Goal: Task Accomplishment & Management: Complete application form

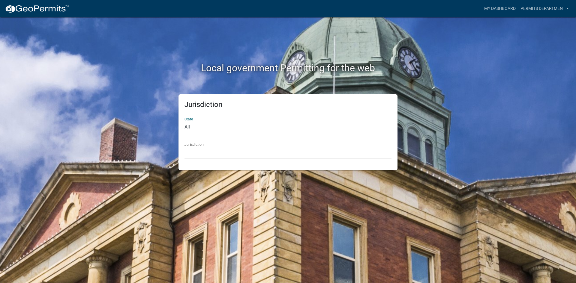
click at [192, 127] on select "All [US_STATE] [US_STATE] [US_STATE] [US_STATE] [US_STATE] [US_STATE] [US_STATE…" at bounding box center [287, 127] width 207 height 12
select select "[US_STATE]"
click at [184, 121] on select "All [US_STATE] [US_STATE] [US_STATE] [US_STATE] [US_STATE] [US_STATE] [US_STATE…" at bounding box center [287, 127] width 207 height 12
click at [214, 149] on select "City of [GEOGRAPHIC_DATA], [US_STATE] City of [GEOGRAPHIC_DATA], [US_STATE] Cit…" at bounding box center [287, 153] width 207 height 12
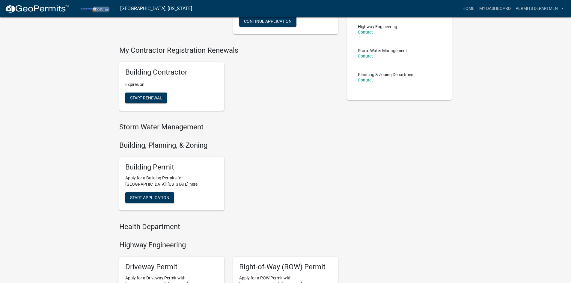
scroll to position [120, 0]
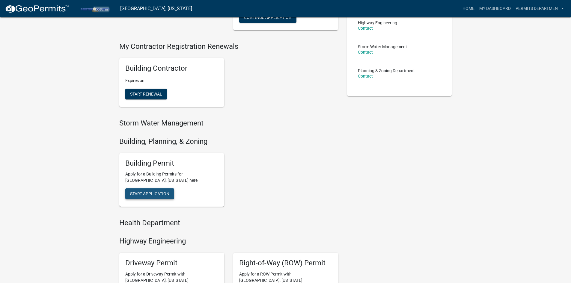
click at [150, 194] on span "Start Application" at bounding box center [149, 194] width 39 height 5
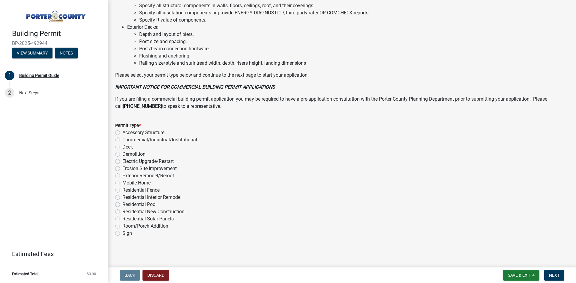
scroll to position [395, 0]
click at [122, 174] on label "Exterior Remodel/Reroof" at bounding box center [148, 175] width 52 height 7
click at [122, 174] on input "Exterior Remodel/Reroof" at bounding box center [124, 174] width 4 height 4
radio input "true"
click at [555, 274] on span "Next" at bounding box center [554, 275] width 10 height 5
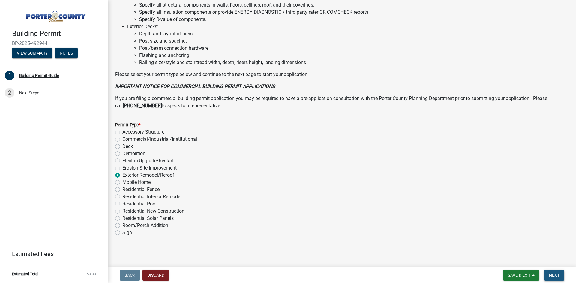
scroll to position [0, 0]
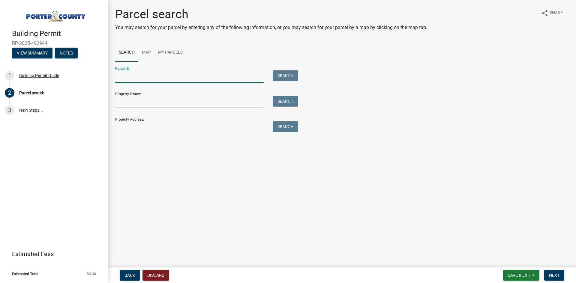
click at [125, 75] on input "Parcel ID:" at bounding box center [189, 76] width 148 height 12
click at [125, 76] on input "Parcel ID:" at bounding box center [189, 76] width 148 height 12
paste input "64-14-01-301-004.000-001"
type input "64-14-01-301-004.000-001"
click at [290, 77] on button "Search" at bounding box center [285, 75] width 25 height 11
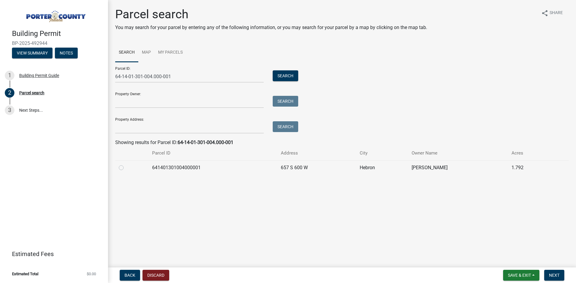
click at [126, 164] on label at bounding box center [126, 164] width 0 height 0
click at [126, 168] on input "radio" at bounding box center [128, 166] width 4 height 4
radio input "true"
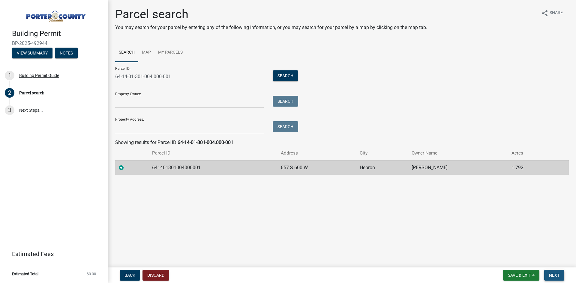
click at [555, 276] on span "Next" at bounding box center [554, 275] width 10 height 5
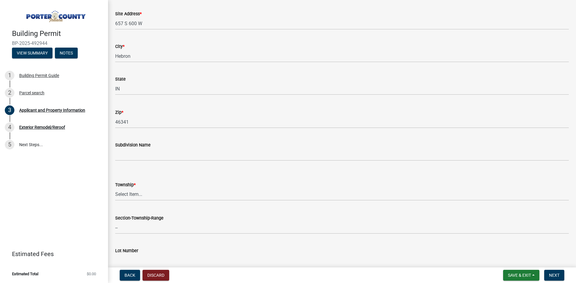
scroll to position [120, 0]
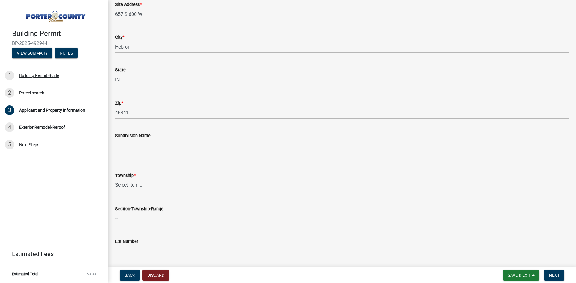
click at [138, 187] on select "Select Item... [PERSON_NAME][GEOGRAPHIC_DATA] [PERSON_NAME][GEOGRAPHIC_DATA] [G…" at bounding box center [342, 185] width 454 height 12
click at [115, 179] on select "Select Item... [PERSON_NAME][GEOGRAPHIC_DATA] [PERSON_NAME][GEOGRAPHIC_DATA] [G…" at bounding box center [342, 185] width 454 height 12
select select "727dfea8-a90f-47eb-b41f-dba829b609f5"
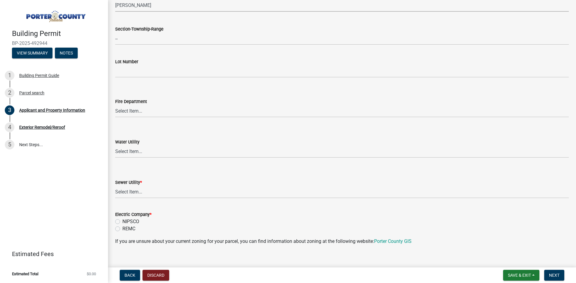
scroll to position [330, 0]
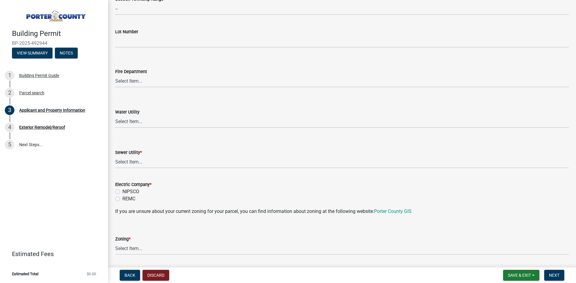
click at [122, 191] on label "NIPSCO" at bounding box center [130, 191] width 17 height 7
click at [122, 191] on input "NIPSCO" at bounding box center [124, 190] width 4 height 4
radio input "true"
click at [152, 162] on select "Select Item... Aqua [US_STATE] Inc Damon Run Falling Waters Lake Eliza - LEACD …" at bounding box center [342, 162] width 454 height 12
click at [115, 156] on select "Select Item... Aqua [US_STATE] Inc Damon Run Falling Waters Lake Eliza - LEACD …" at bounding box center [342, 162] width 454 height 12
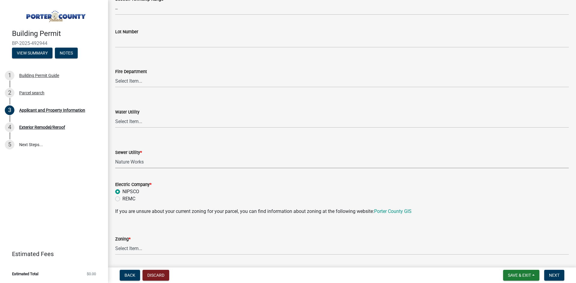
select select "70f77741-be3f-462c-9899-91d8ca390455"
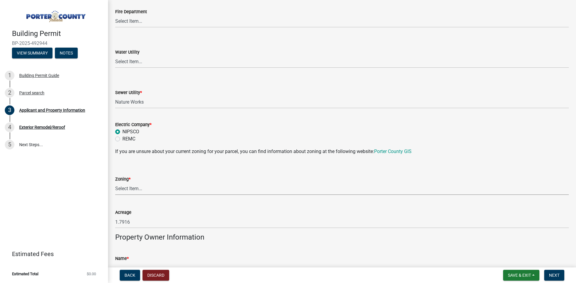
click at [136, 189] on select "Select Item... A1 A2 CH CM CN I1 I2 I3 IN MP OT P1 P2 PUD R1 R2 R3 R4 RL RR" at bounding box center [342, 189] width 454 height 12
click at [115, 183] on select "Select Item... A1 A2 CH CM CN I1 I2 I3 IN MP OT P1 P2 PUD R1 R2 R3 R4 RL RR" at bounding box center [342, 189] width 454 height 12
select select "e2d1b1d7-ccc9-456b-9e96-e16306515997"
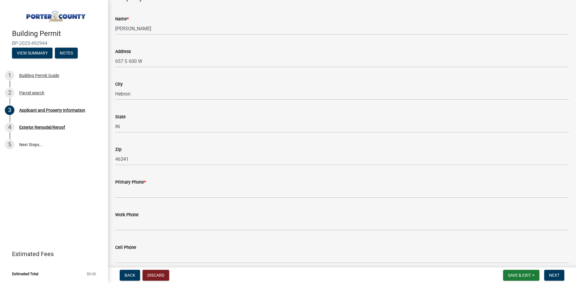
scroll to position [660, 0]
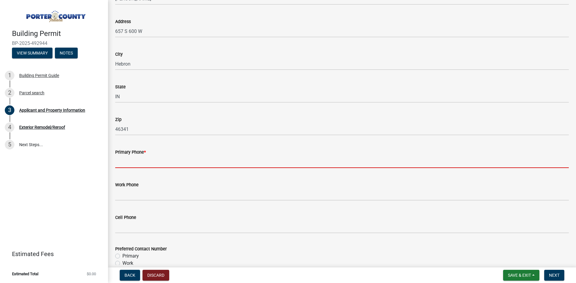
click at [124, 163] on input "Primary Phone *" at bounding box center [342, 162] width 454 height 12
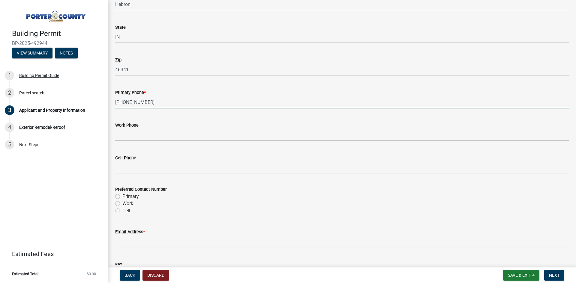
scroll to position [720, 0]
type input "[PHONE_NUMBER]"
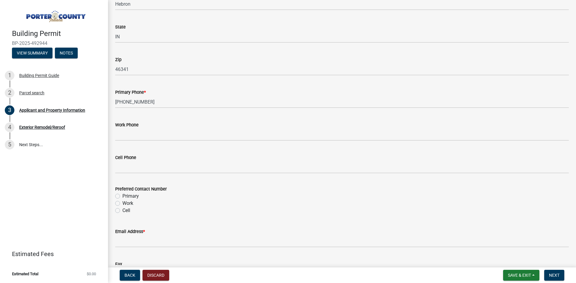
click at [122, 197] on label "Primary" at bounding box center [130, 196] width 16 height 7
click at [122, 197] on input "Primary" at bounding box center [124, 195] width 4 height 4
radio input "true"
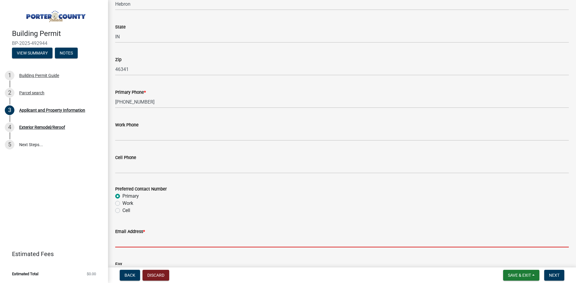
click at [133, 239] on input "Email Address *" at bounding box center [342, 241] width 454 height 12
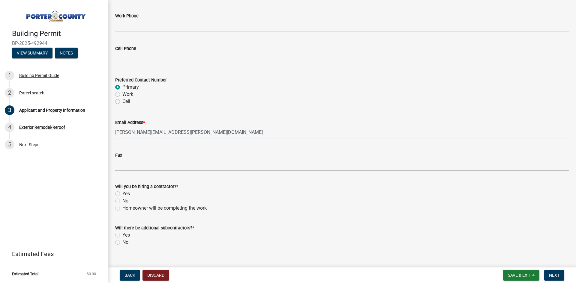
scroll to position [839, 0]
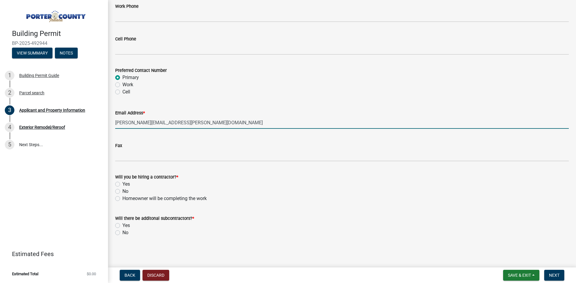
type input "[PERSON_NAME][EMAIL_ADDRESS][PERSON_NAME][DOMAIN_NAME]"
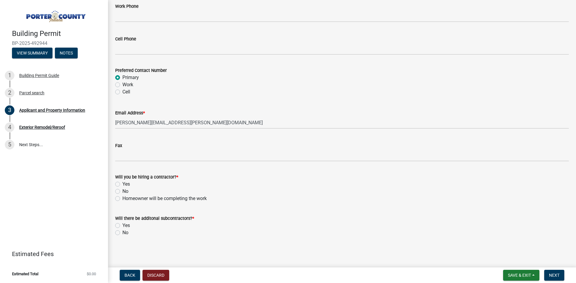
click at [122, 184] on label "Yes" at bounding box center [125, 184] width 7 height 7
click at [122, 184] on input "Yes" at bounding box center [124, 183] width 4 height 4
radio input "true"
click at [122, 233] on label "No" at bounding box center [125, 232] width 6 height 7
click at [122, 233] on input "No" at bounding box center [124, 231] width 4 height 4
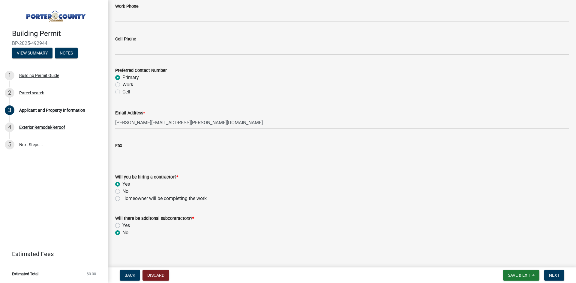
radio input "true"
click at [554, 275] on span "Next" at bounding box center [554, 275] width 10 height 5
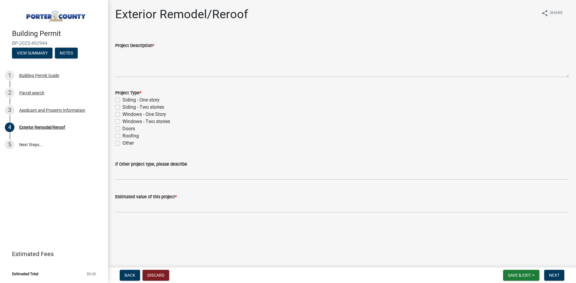
click at [120, 116] on div "Windows - One Story" at bounding box center [342, 114] width 454 height 7
click at [122, 116] on label "Windows - One Story" at bounding box center [144, 114] width 44 height 7
click at [122, 115] on input "Windows - One Story" at bounding box center [124, 113] width 4 height 4
checkbox input "true"
checkbox input "false"
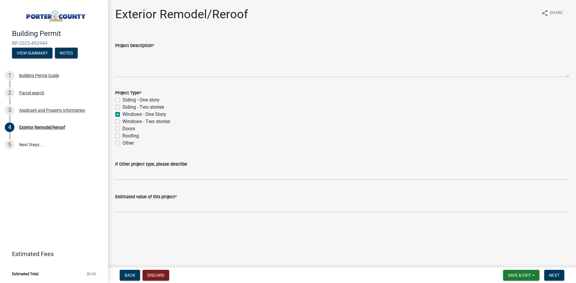
checkbox input "false"
checkbox input "true"
checkbox input "false"
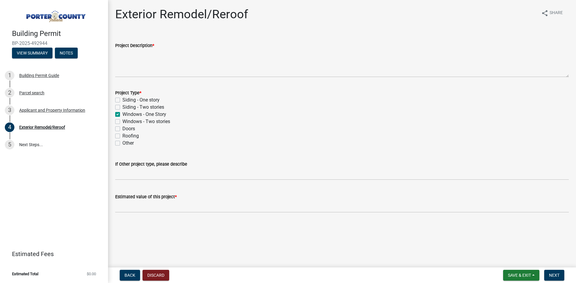
checkbox input "false"
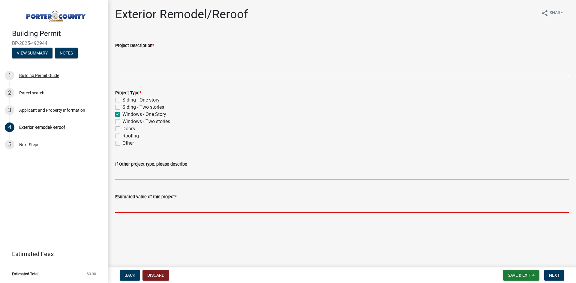
click at [124, 209] on input "text" at bounding box center [342, 207] width 454 height 12
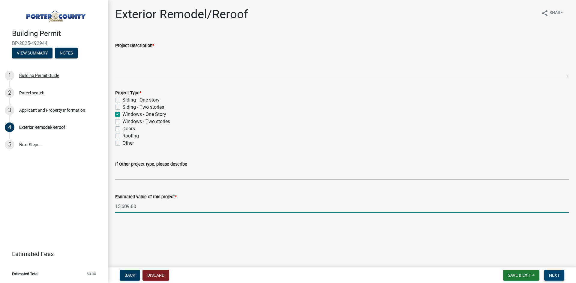
type input "15609"
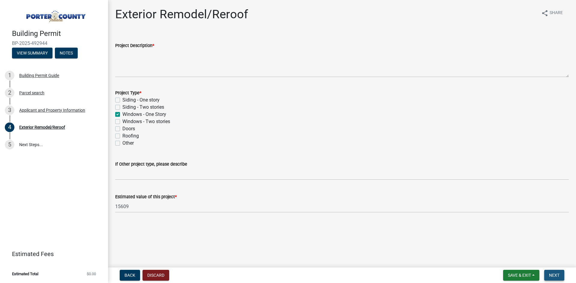
click at [553, 276] on span "Next" at bounding box center [554, 275] width 10 height 5
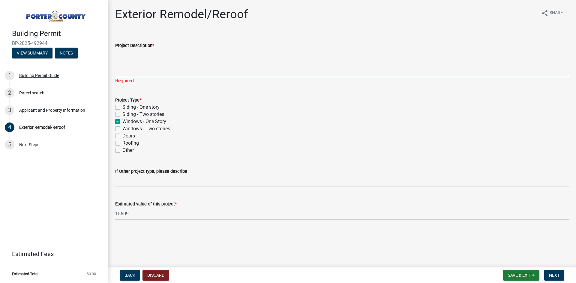
click at [123, 52] on textarea "Project Description *" at bounding box center [342, 63] width 454 height 28
click at [127, 56] on textarea "Project Description *" at bounding box center [342, 63] width 454 height 28
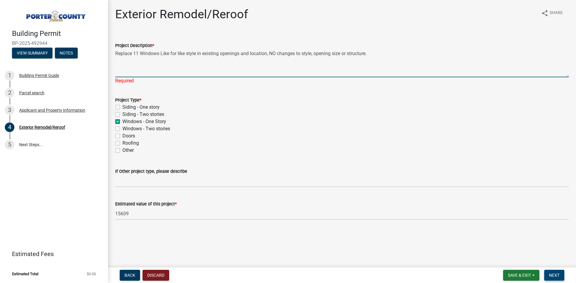
type textarea "Replace 11 Windows Like for like style in existing openings and location, NO ch…"
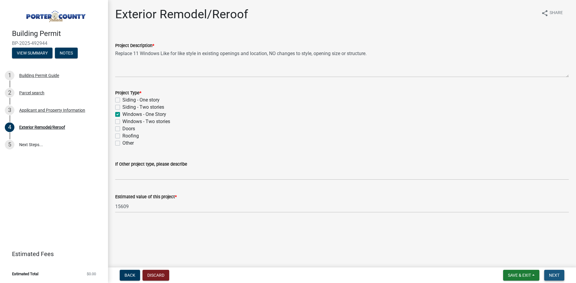
click at [556, 276] on span "Next" at bounding box center [554, 275] width 10 height 5
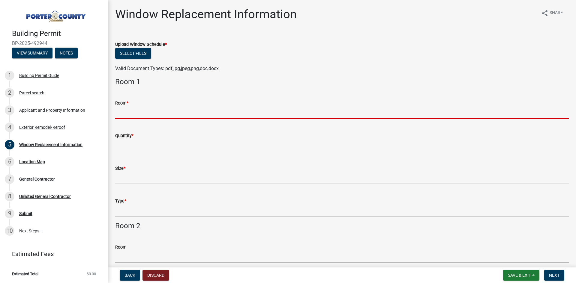
click at [129, 112] on input "Room *" at bounding box center [342, 113] width 454 height 12
click at [153, 109] on input "Room *" at bounding box center [342, 113] width 454 height 12
click at [116, 112] on input "Room *" at bounding box center [342, 113] width 454 height 12
click at [291, 107] on input "Room *" at bounding box center [342, 113] width 454 height 12
click at [118, 113] on input "Room *" at bounding box center [342, 113] width 454 height 12
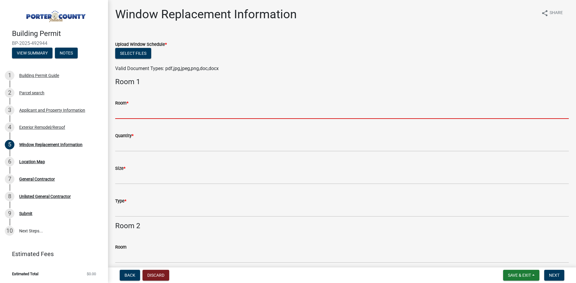
click at [123, 112] on input "Room *" at bounding box center [342, 113] width 454 height 12
click at [121, 112] on input "Room *" at bounding box center [342, 113] width 454 height 12
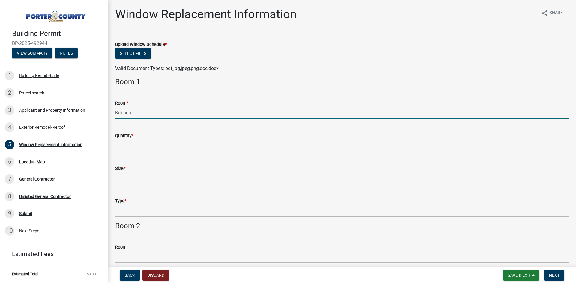
type input "Kitchen"
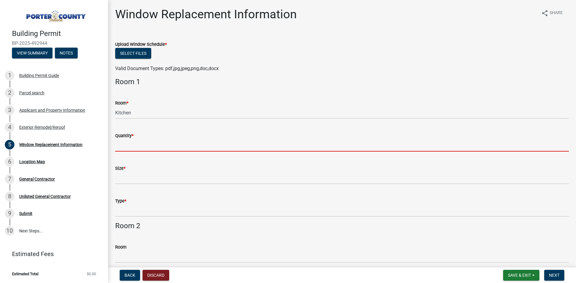
click at [119, 145] on input "Quantity *" at bounding box center [342, 145] width 454 height 12
type input "1"
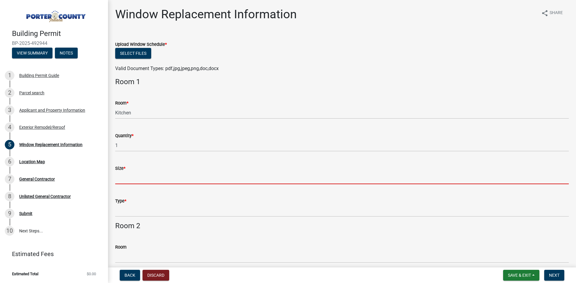
click at [127, 179] on input "Size *" at bounding box center [342, 178] width 454 height 12
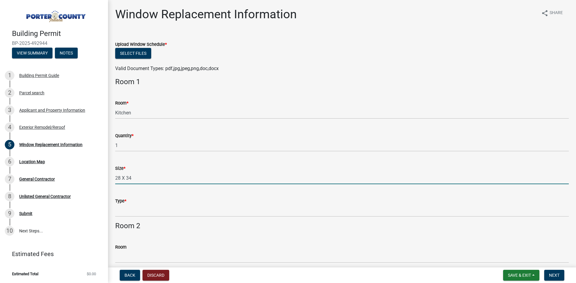
type input "28 X 34"
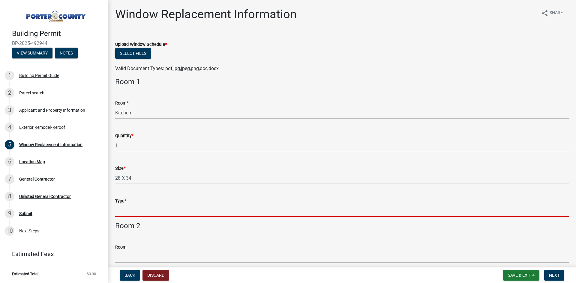
click at [127, 206] on input "Type *" at bounding box center [342, 211] width 454 height 12
type input "Double Hung"
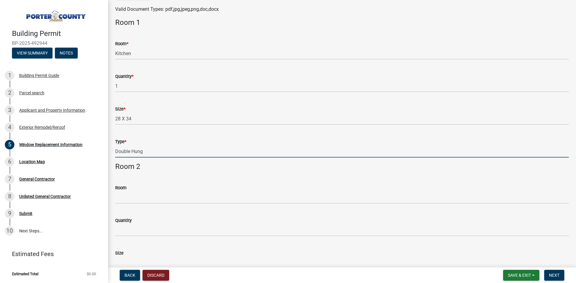
scroll to position [60, 0]
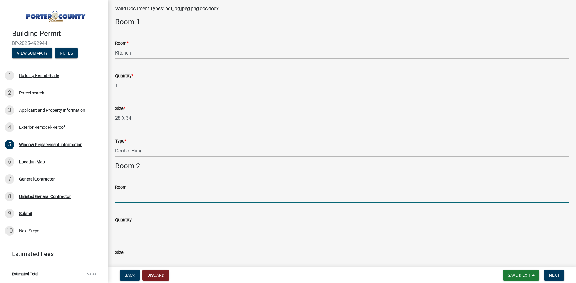
click at [140, 195] on input "Room" at bounding box center [342, 197] width 454 height 12
type input "Family Room"
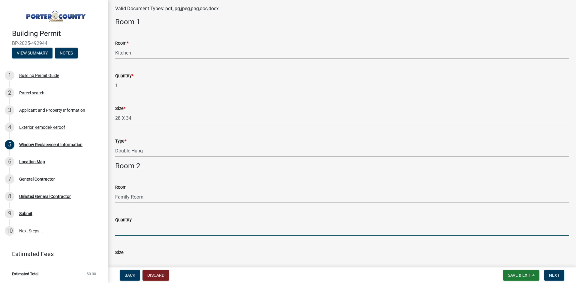
click at [124, 227] on input "Quantity" at bounding box center [342, 230] width 454 height 12
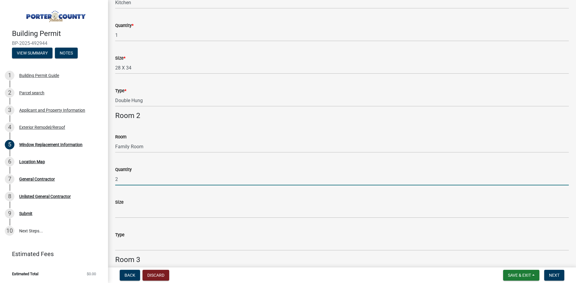
scroll to position [120, 0]
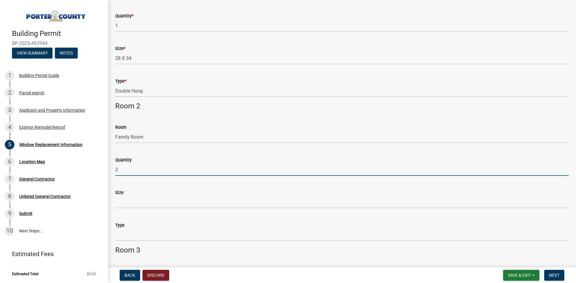
type input "2"
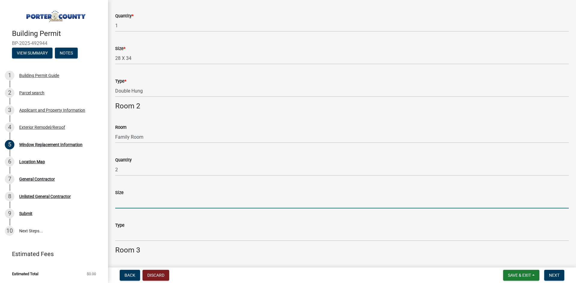
click at [124, 203] on input "Size" at bounding box center [342, 202] width 454 height 12
type input "33 X 56"
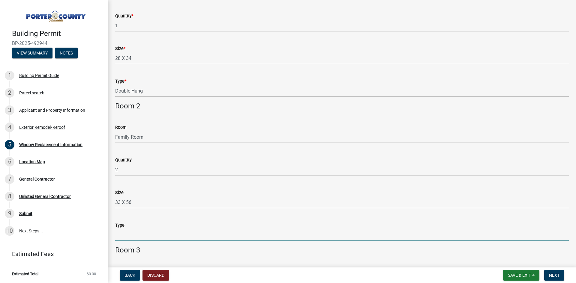
click at [122, 232] on input "Type" at bounding box center [342, 235] width 454 height 12
type input "Double Hung"
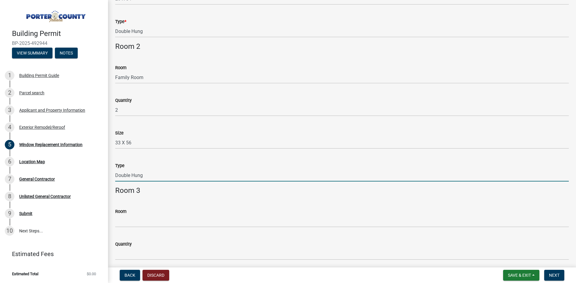
scroll to position [180, 0]
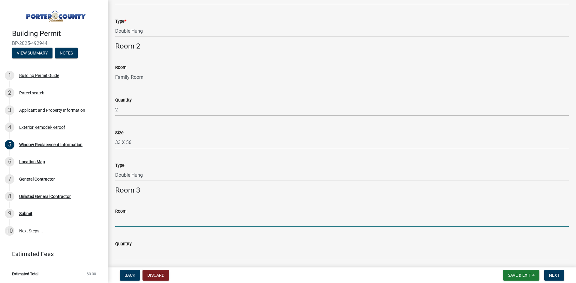
click at [137, 220] on input "Room" at bounding box center [342, 221] width 454 height 12
type input "Bath Room (First Floor)"
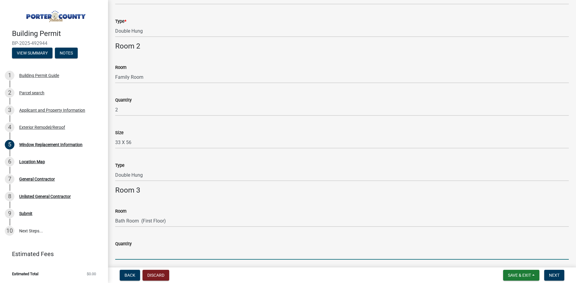
click at [129, 253] on input "Quantity" at bounding box center [342, 254] width 454 height 12
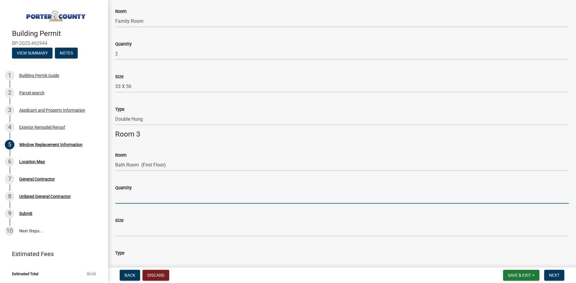
scroll to position [240, 0]
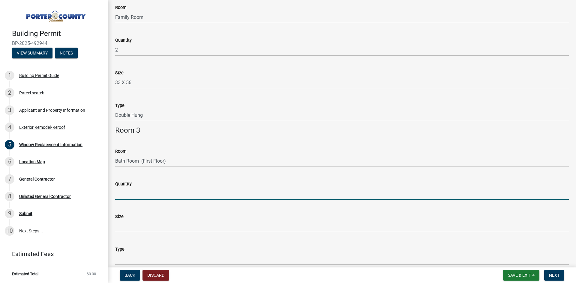
click at [123, 194] on input "Quantity" at bounding box center [342, 194] width 454 height 12
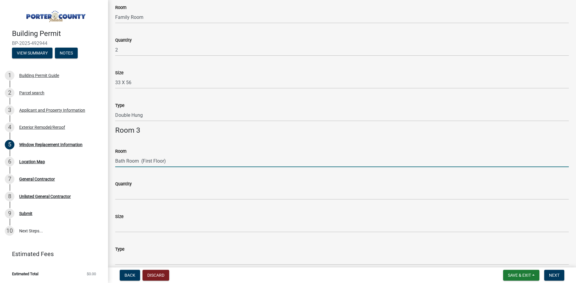
click at [171, 162] on input "Bath Room (First Floor)" at bounding box center [342, 161] width 454 height 12
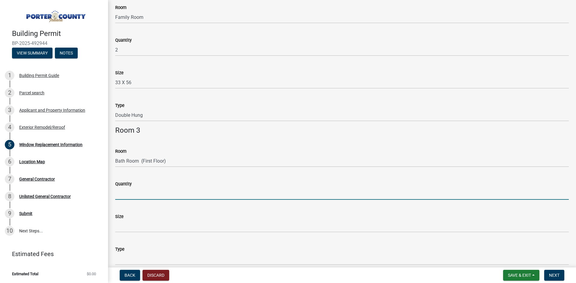
click at [127, 192] on input "Quantity" at bounding box center [342, 194] width 454 height 12
type input "1"
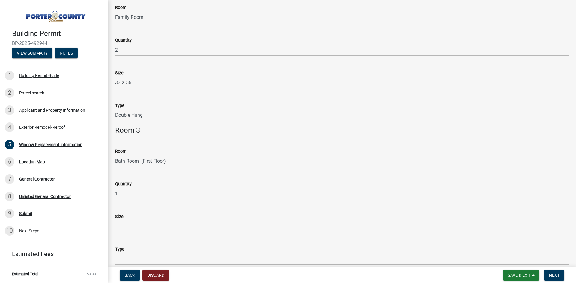
click at [124, 226] on input "Size" at bounding box center [342, 226] width 454 height 12
type input "32 X 53"
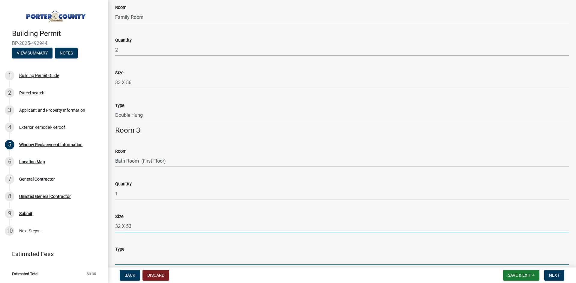
click at [118, 260] on input "Type" at bounding box center [342, 259] width 454 height 12
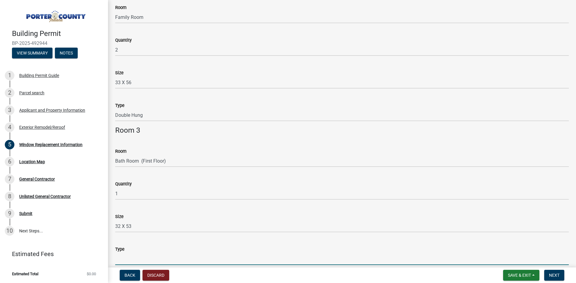
type input "Double Hung"
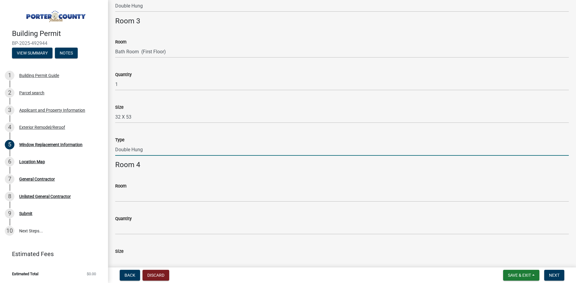
scroll to position [360, 0]
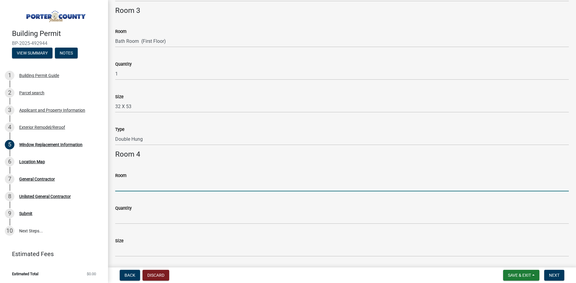
click at [122, 188] on input "Room" at bounding box center [342, 185] width 454 height 12
click at [169, 187] on input "Master Bed Room" at bounding box center [342, 185] width 454 height 12
type input "Master Bed Room"
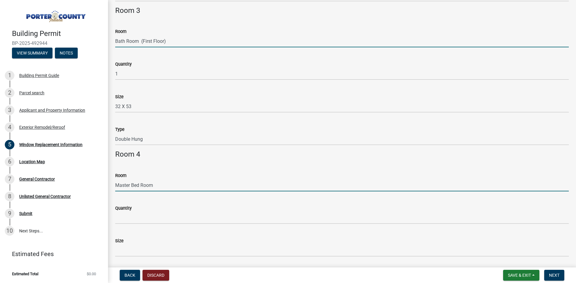
click at [177, 42] on input "Bath Room (First Floor)" at bounding box center [342, 41] width 454 height 12
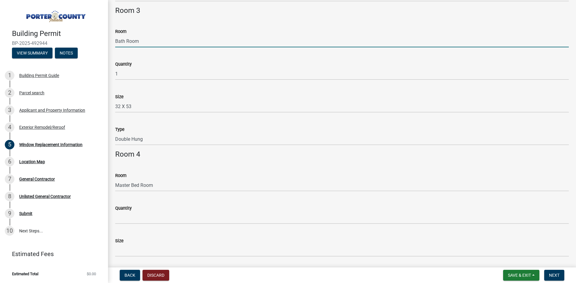
type input "Bath Room"
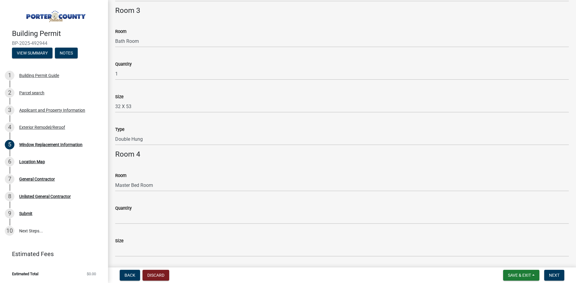
click at [188, 85] on div "Size 32 X 53" at bounding box center [342, 99] width 454 height 28
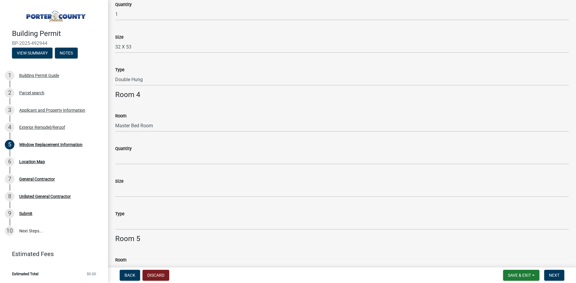
scroll to position [420, 0]
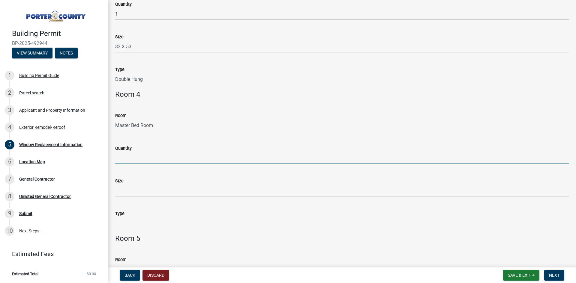
click at [130, 158] on input "Quantity" at bounding box center [342, 158] width 454 height 12
type input "2"
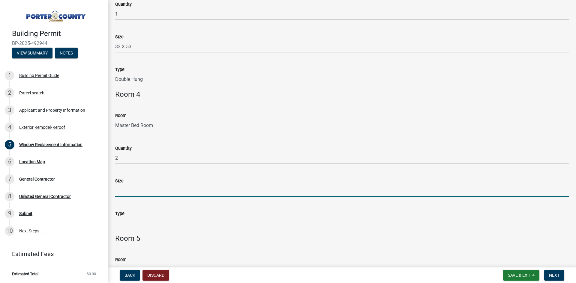
click at [123, 190] on input "Size" at bounding box center [342, 191] width 454 height 12
type input "33 X 56"
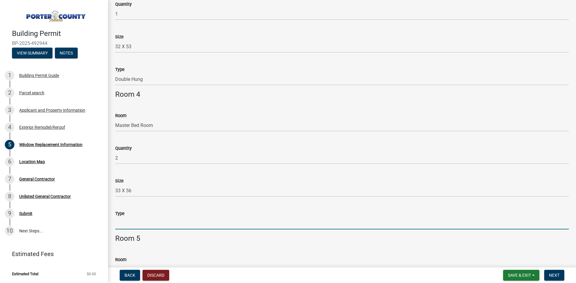
click at [122, 221] on input "Type" at bounding box center [342, 223] width 454 height 12
type input "Double Hung"
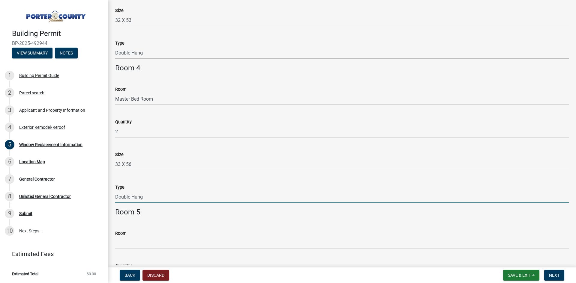
scroll to position [480, 0]
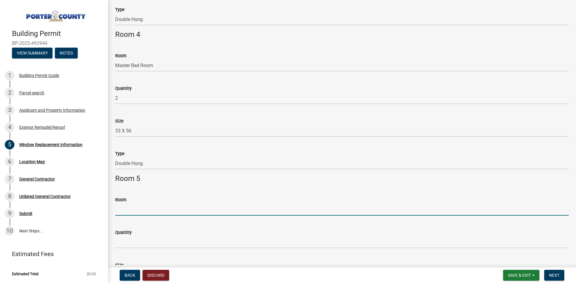
click at [132, 208] on input "Room" at bounding box center [342, 210] width 454 height 12
type input "Dining Room"
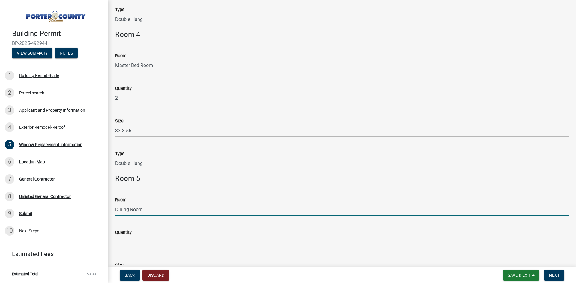
click at [129, 242] on input "Quantity" at bounding box center [342, 242] width 454 height 12
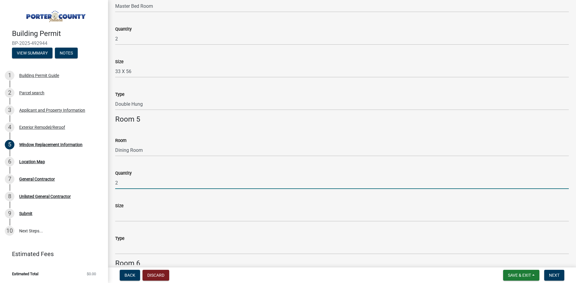
scroll to position [540, 0]
type input "2"
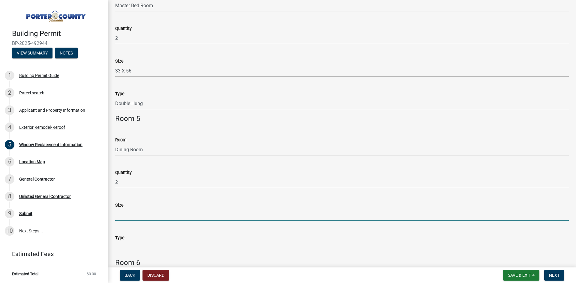
click at [130, 211] on input "Size" at bounding box center [342, 215] width 454 height 12
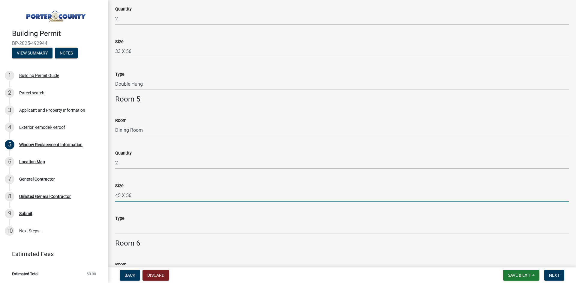
scroll to position [570, 0]
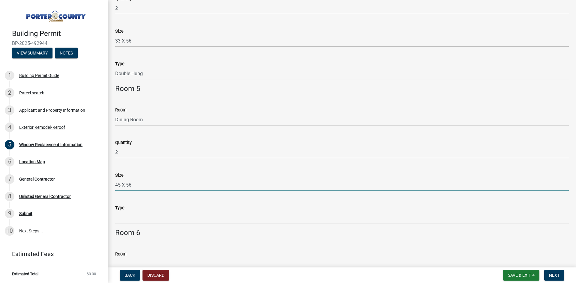
type input "45 X 56"
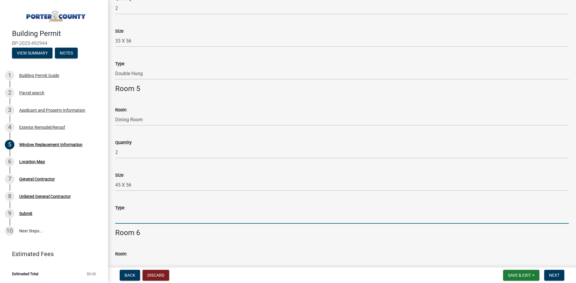
click at [128, 215] on input "Type" at bounding box center [342, 218] width 454 height 12
type input "Double Hung"
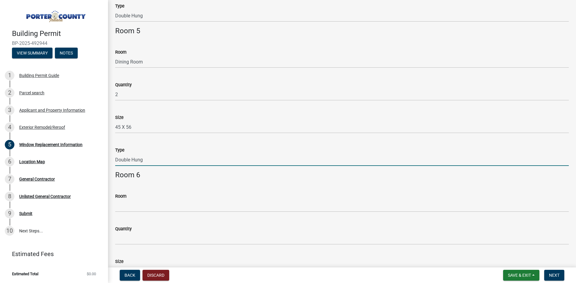
scroll to position [630, 0]
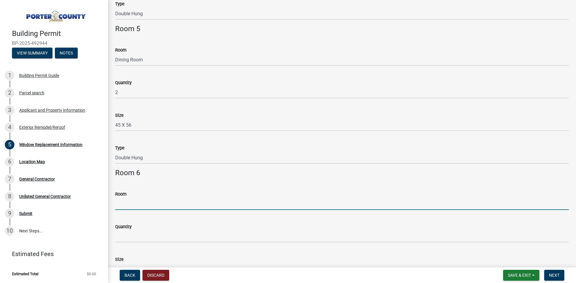
click at [142, 204] on input "Room" at bounding box center [342, 204] width 454 height 12
type input "Bed Room # 1"
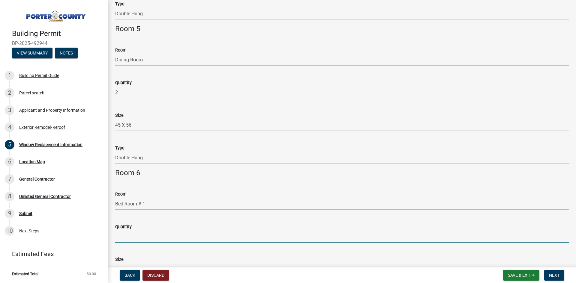
click at [124, 237] on input "Quantity" at bounding box center [342, 237] width 454 height 12
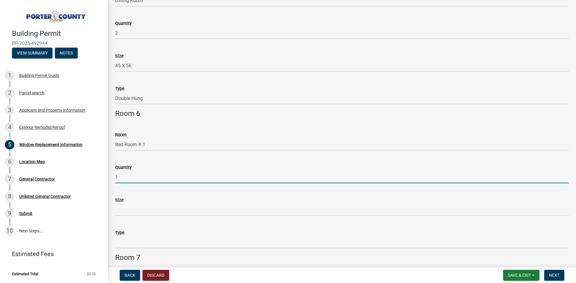
scroll to position [690, 0]
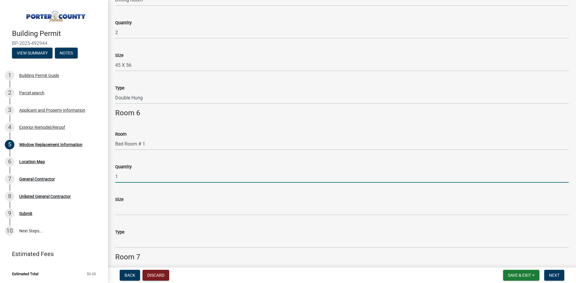
type input "1"
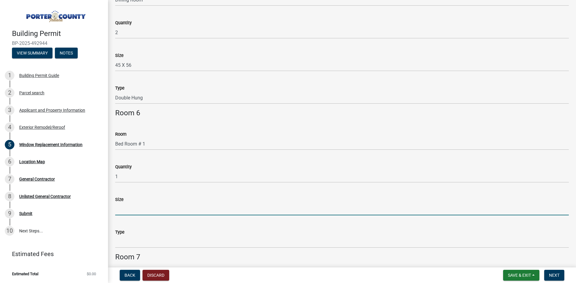
click at [123, 210] on input "Size" at bounding box center [342, 209] width 454 height 12
type input "44 X 56"
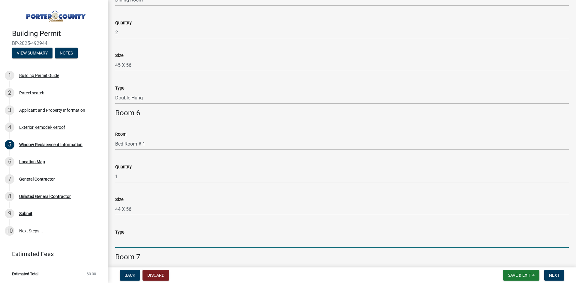
click at [121, 241] on input "Type" at bounding box center [342, 242] width 454 height 12
type input "Double Hung"
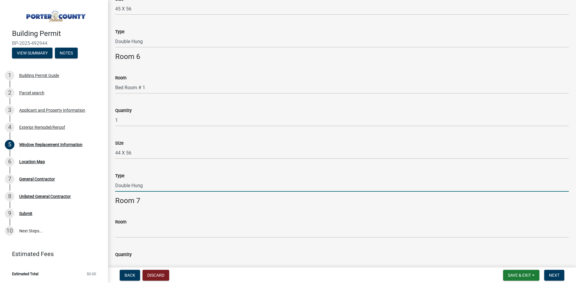
scroll to position [750, 0]
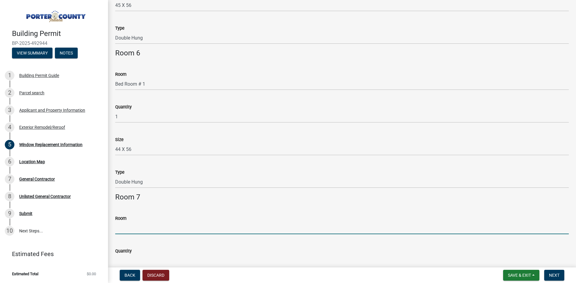
click at [133, 223] on input "Room" at bounding box center [342, 228] width 454 height 12
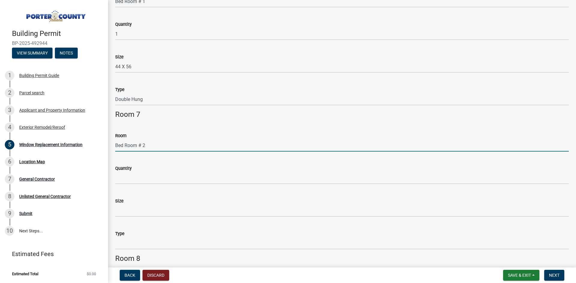
scroll to position [840, 0]
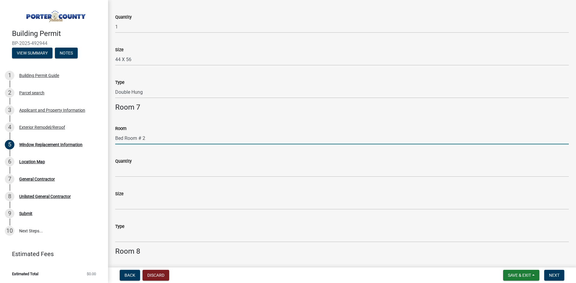
type input "Bed Room # 2"
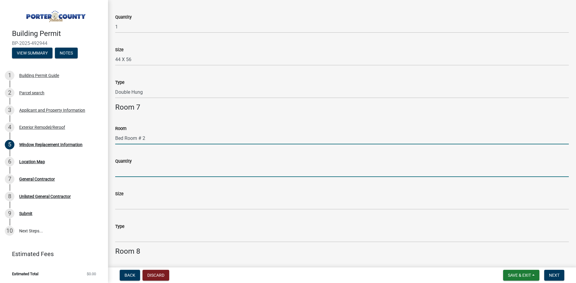
click at [117, 170] on input "Quantity" at bounding box center [342, 171] width 454 height 12
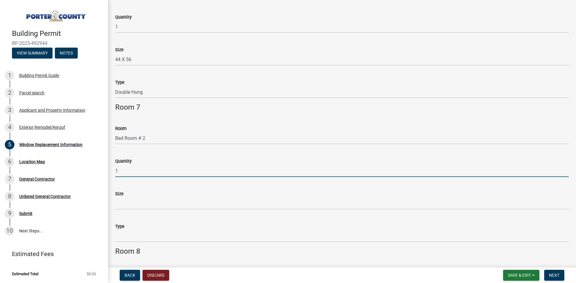
type input "1"
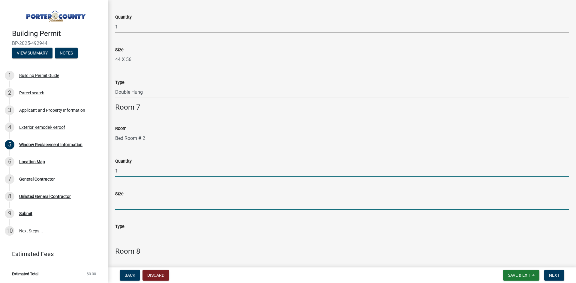
click at [119, 202] on input "Size" at bounding box center [342, 204] width 454 height 12
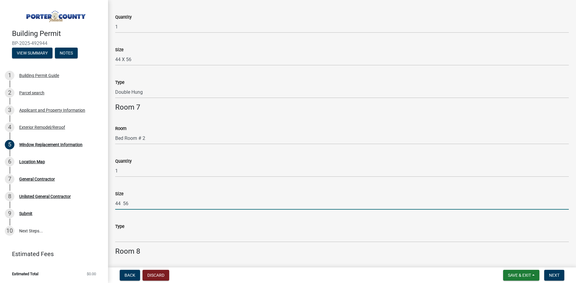
scroll to position [870, 0]
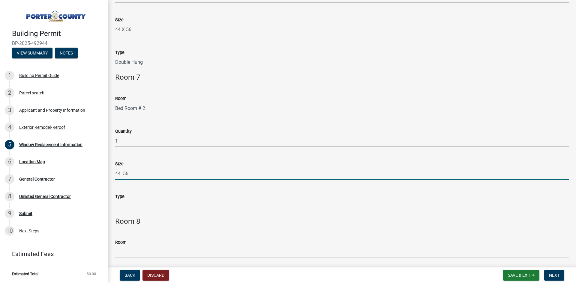
click at [122, 172] on input "44 56" at bounding box center [342, 174] width 454 height 12
type input "44 x 56"
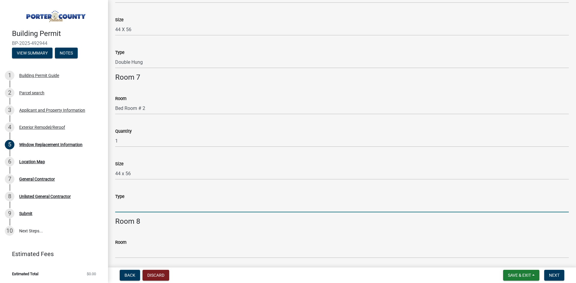
click at [121, 205] on input "Type" at bounding box center [342, 206] width 454 height 12
type input "Double Hung"
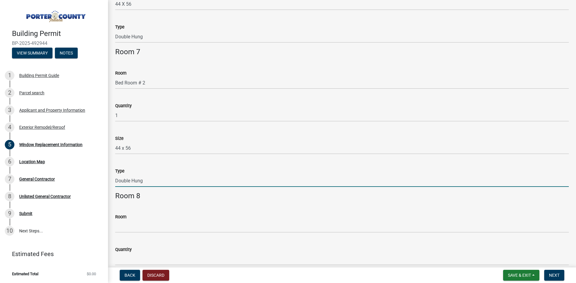
scroll to position [930, 0]
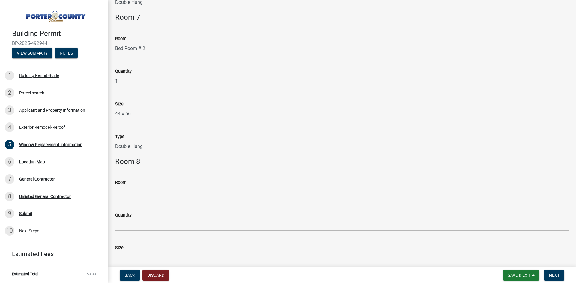
click at [128, 193] on input "Room" at bounding box center [342, 192] width 454 height 12
type input "g"
type input "Garage"
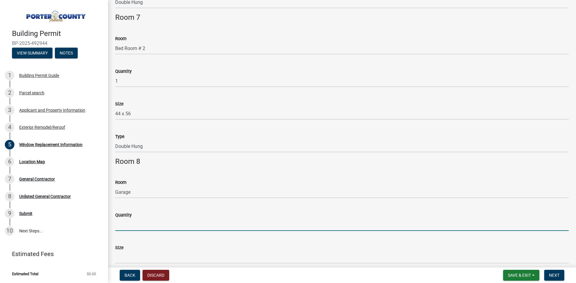
click at [123, 226] on input "Quantity" at bounding box center [342, 225] width 454 height 12
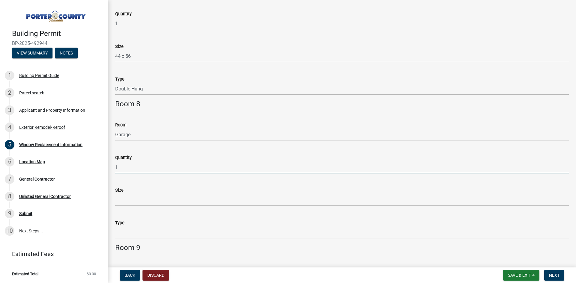
scroll to position [990, 0]
type input "1"
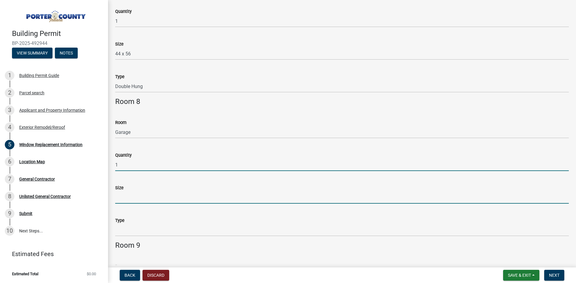
click at [124, 197] on input "Size" at bounding box center [342, 198] width 454 height 12
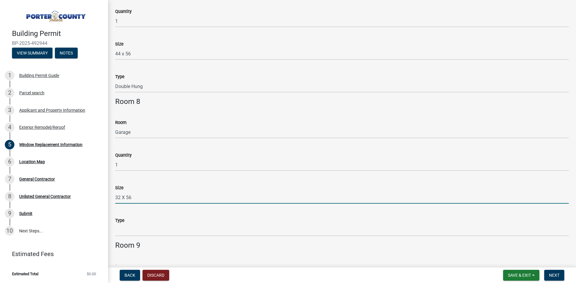
type input "32 X 56"
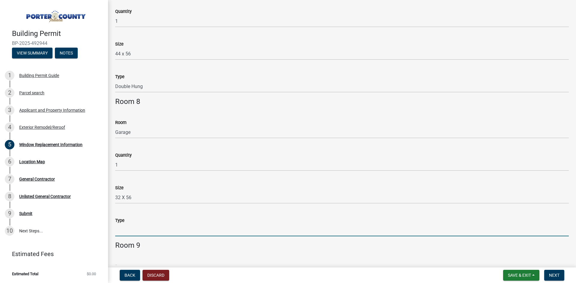
click at [123, 229] on input "Type" at bounding box center [342, 230] width 454 height 12
type input "Double Hung"
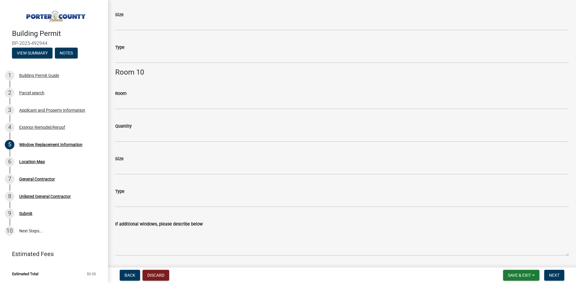
scroll to position [1326, 0]
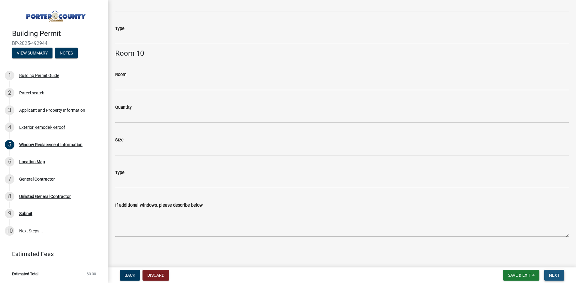
click at [552, 275] on span "Next" at bounding box center [554, 275] width 10 height 5
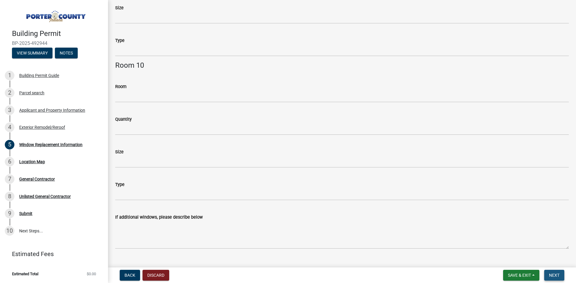
scroll to position [1338, 0]
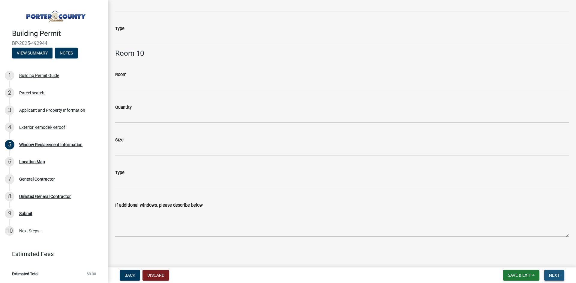
click at [554, 276] on span "Next" at bounding box center [554, 275] width 10 height 5
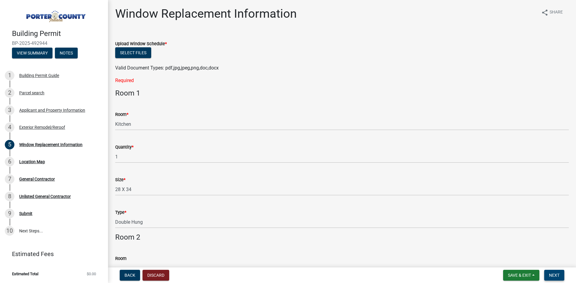
scroll to position [0, 0]
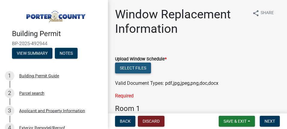
click at [134, 67] on button "Select files" at bounding box center [133, 67] width 36 height 11
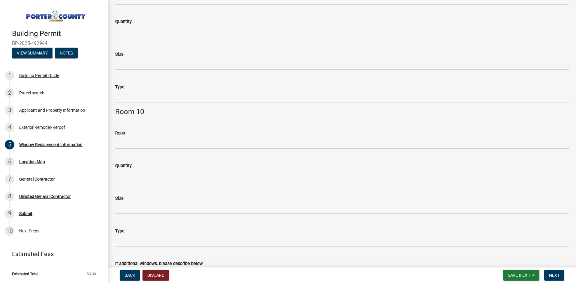
scroll to position [1348, 0]
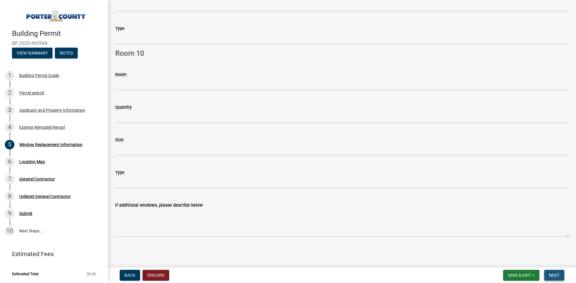
click at [553, 276] on span "Next" at bounding box center [554, 275] width 10 height 5
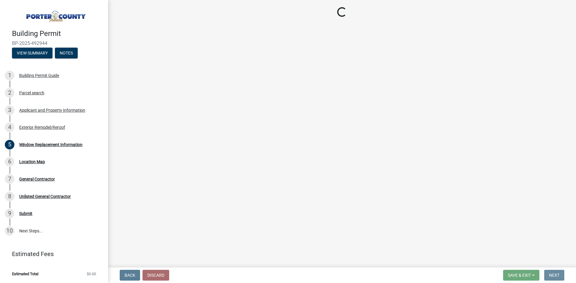
scroll to position [0, 0]
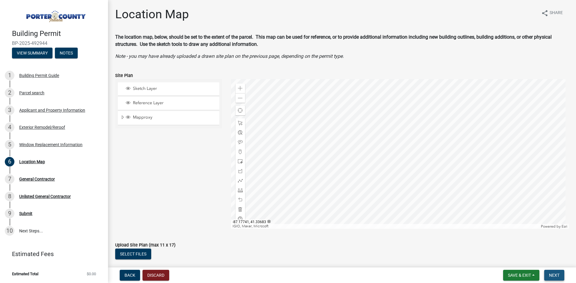
click at [554, 275] on span "Next" at bounding box center [554, 275] width 10 height 5
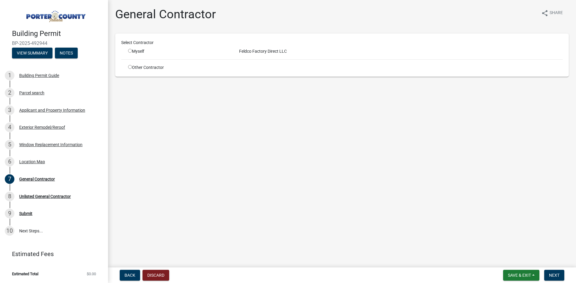
click at [263, 51] on div "Feldco Factory Direct LLC" at bounding box center [401, 51] width 333 height 6
click at [130, 51] on input "radio" at bounding box center [130, 51] width 4 height 4
radio input "true"
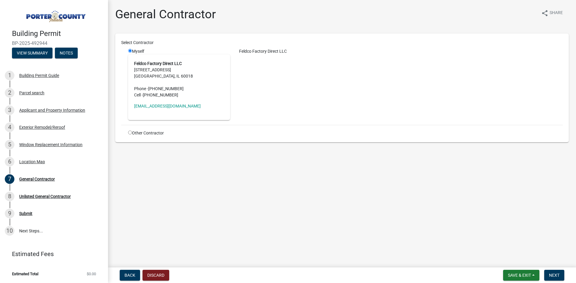
click at [156, 68] on address "Feldco Factory Direct LLC [STREET_ADDRESS] Phone - [PHONE_NUMBER] Cell - [PHONE…" at bounding box center [179, 80] width 90 height 38
click at [308, 112] on div "Feldco Factory Direct LLC" at bounding box center [401, 84] width 333 height 72
click at [560, 276] on button "Next" at bounding box center [554, 275] width 20 height 11
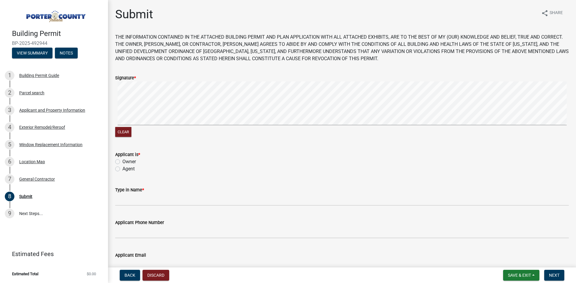
click at [122, 169] on label "Agent" at bounding box center [128, 169] width 12 height 7
click at [122, 169] on input "Agent" at bounding box center [124, 168] width 4 height 4
radio input "true"
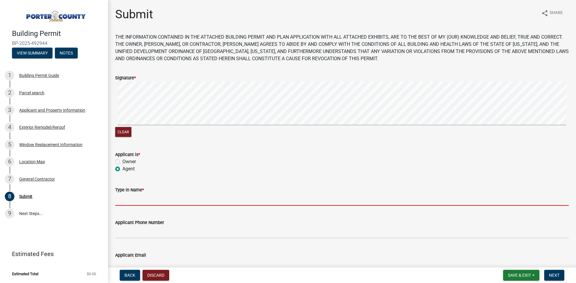
click at [154, 201] on input "Type in Name *" at bounding box center [342, 200] width 454 height 12
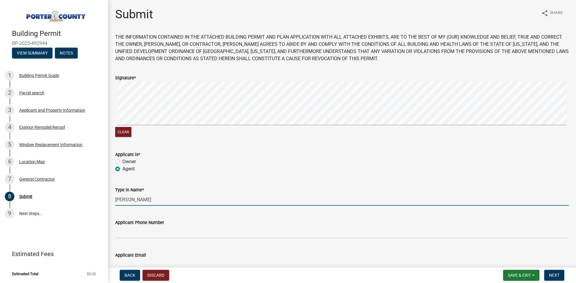
type input "[PERSON_NAME]"
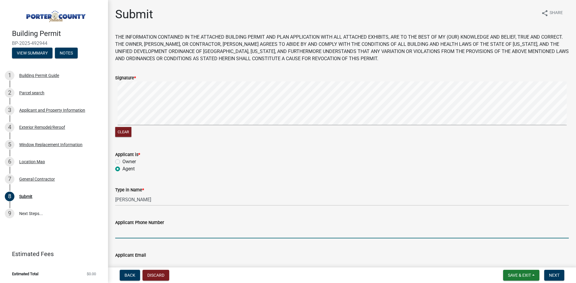
click at [151, 228] on input "Applicant Phone Number" at bounding box center [342, 232] width 454 height 12
type input "7084374100"
type input "[EMAIL_ADDRESS][DOMAIN_NAME]"
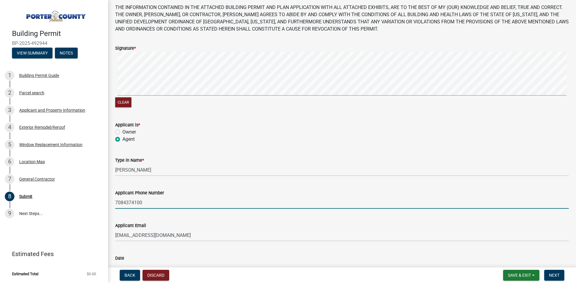
scroll to position [71, 0]
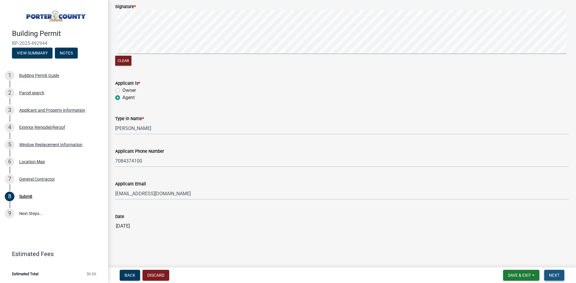
click at [553, 276] on span "Next" at bounding box center [554, 275] width 10 height 5
